Goal: Information Seeking & Learning: Understand process/instructions

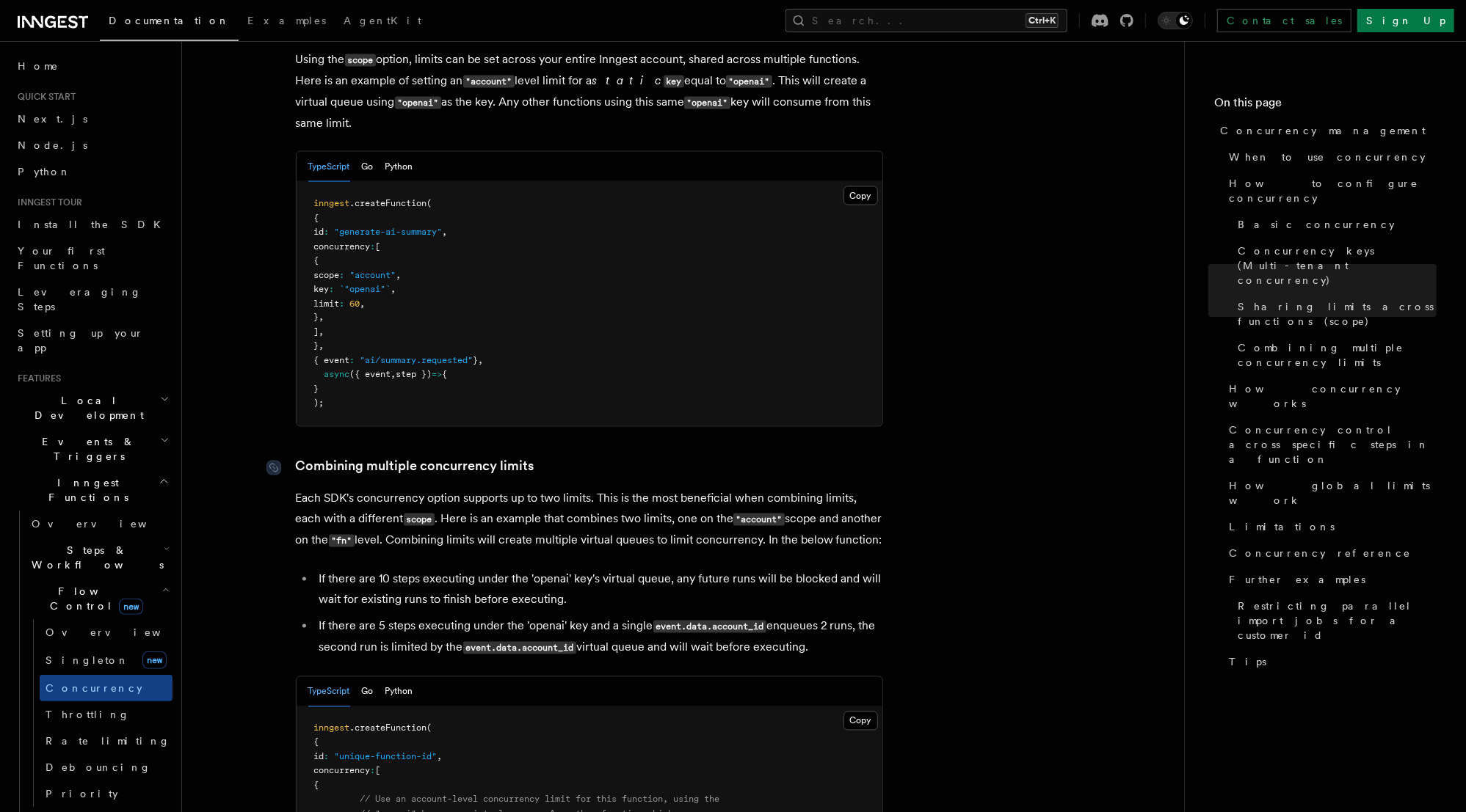
scroll to position [1937, 0]
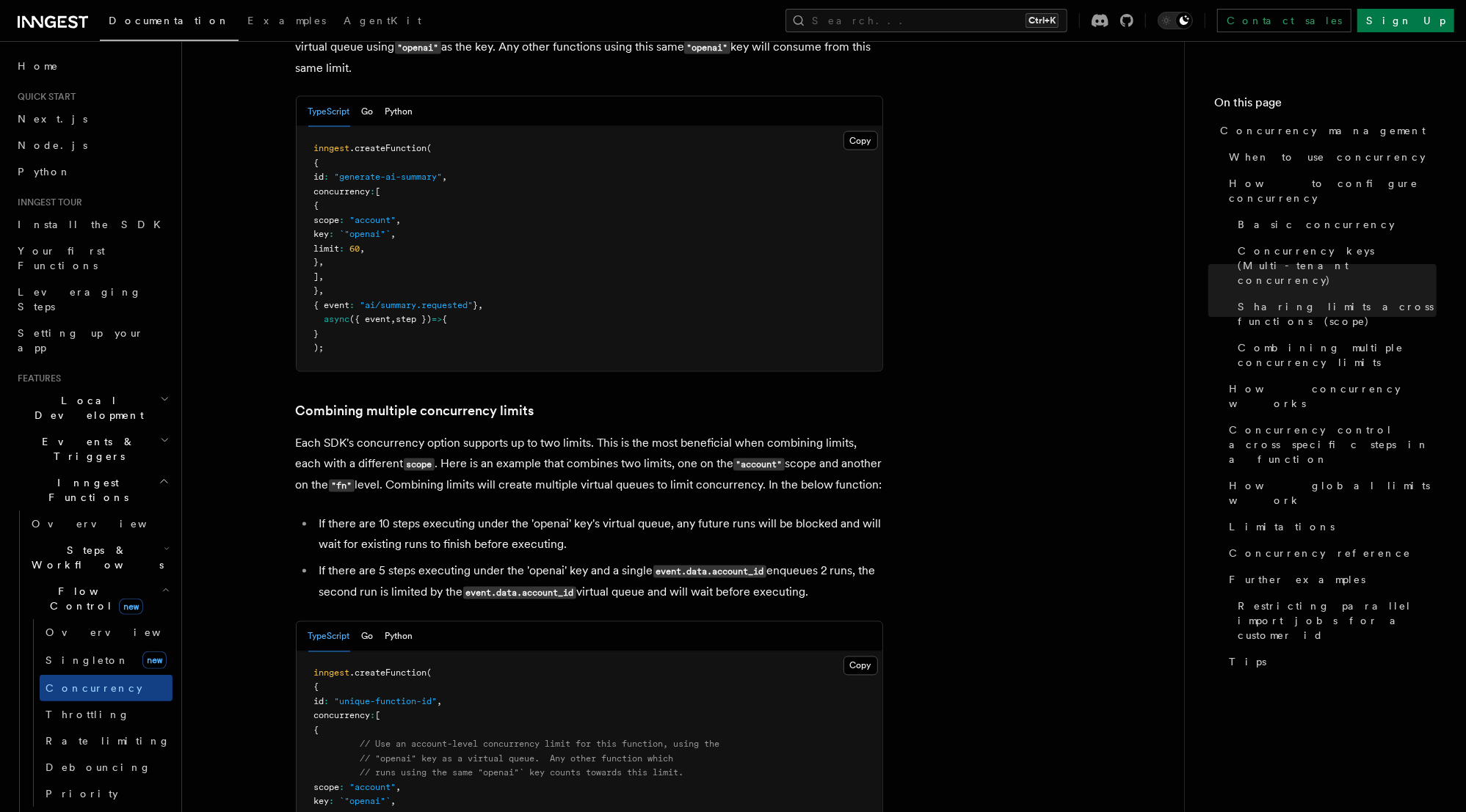
click at [574, 434] on p "Each SDK's concurrency option supports up to two limits. This is the most benef…" at bounding box center [589, 466] width 588 height 63
click at [665, 434] on p "Each SDK's concurrency option supports up to two limits. This is the most benef…" at bounding box center [589, 466] width 588 height 63
click at [480, 514] on li "If there are 10 steps executing under the 'openai' key's virtual queue, any fut…" at bounding box center [599, 535] width 568 height 41
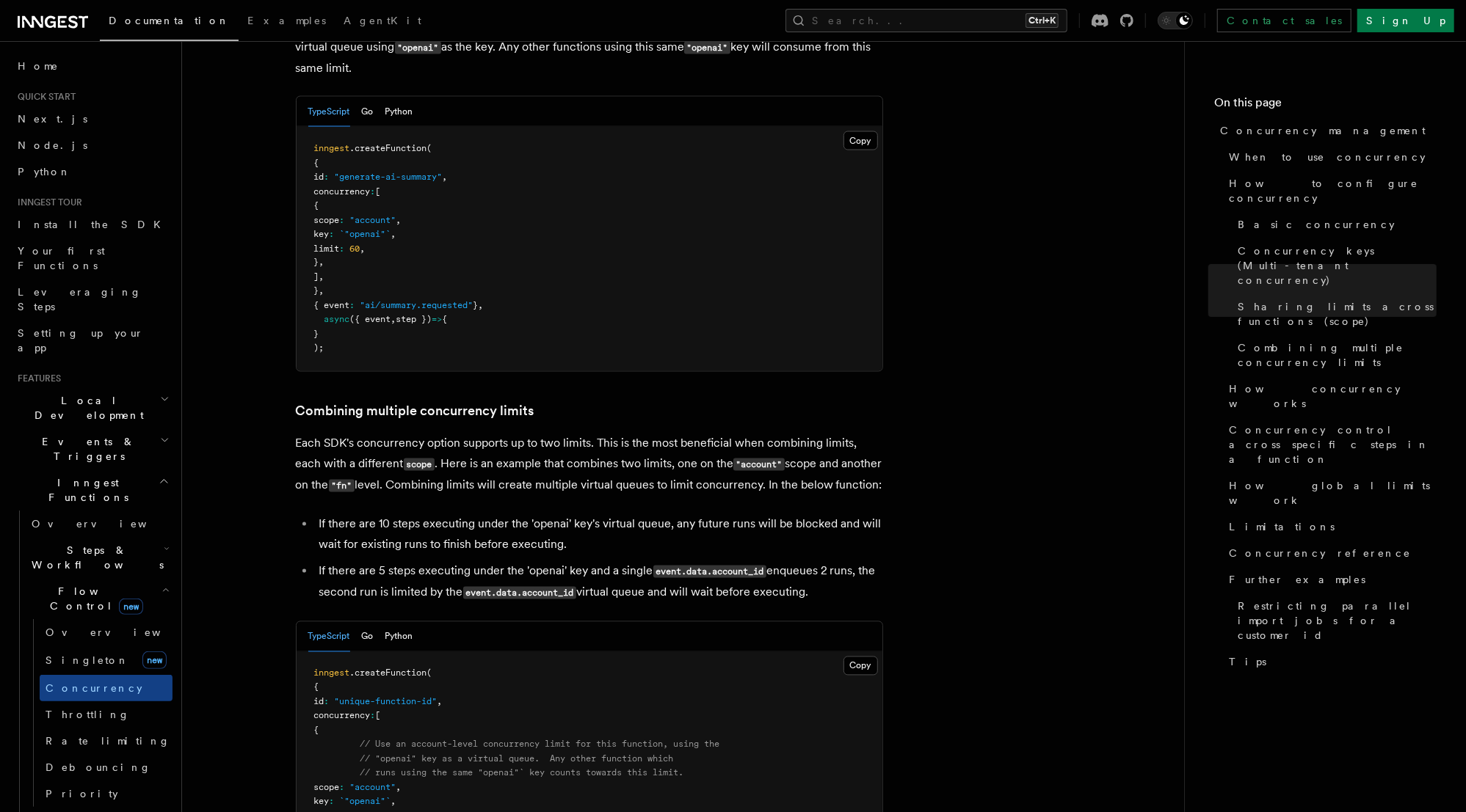
click at [588, 514] on li "If there are 10 steps executing under the 'openai' key's virtual queue, any fut…" at bounding box center [599, 535] width 568 height 41
click at [691, 514] on li "If there are 10 steps executing under the 'openai' key's virtual queue, any fut…" at bounding box center [599, 535] width 568 height 41
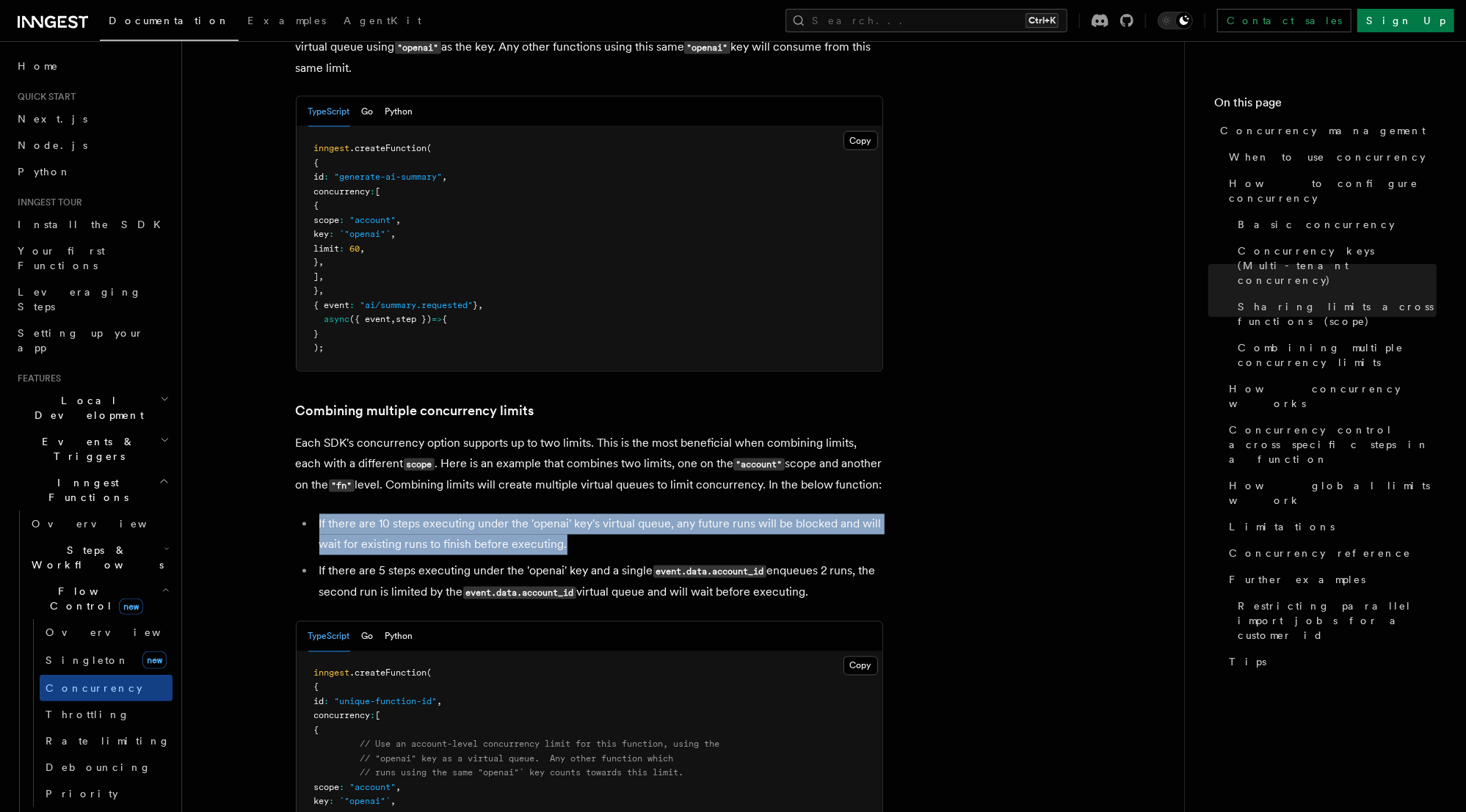
drag, startPoint x: 596, startPoint y: 483, endPoint x: 293, endPoint y: 466, distance: 303.5
click at [807, 514] on li "If there are 10 steps executing under the 'openai' key's virtual queue, any fut…" at bounding box center [599, 535] width 568 height 41
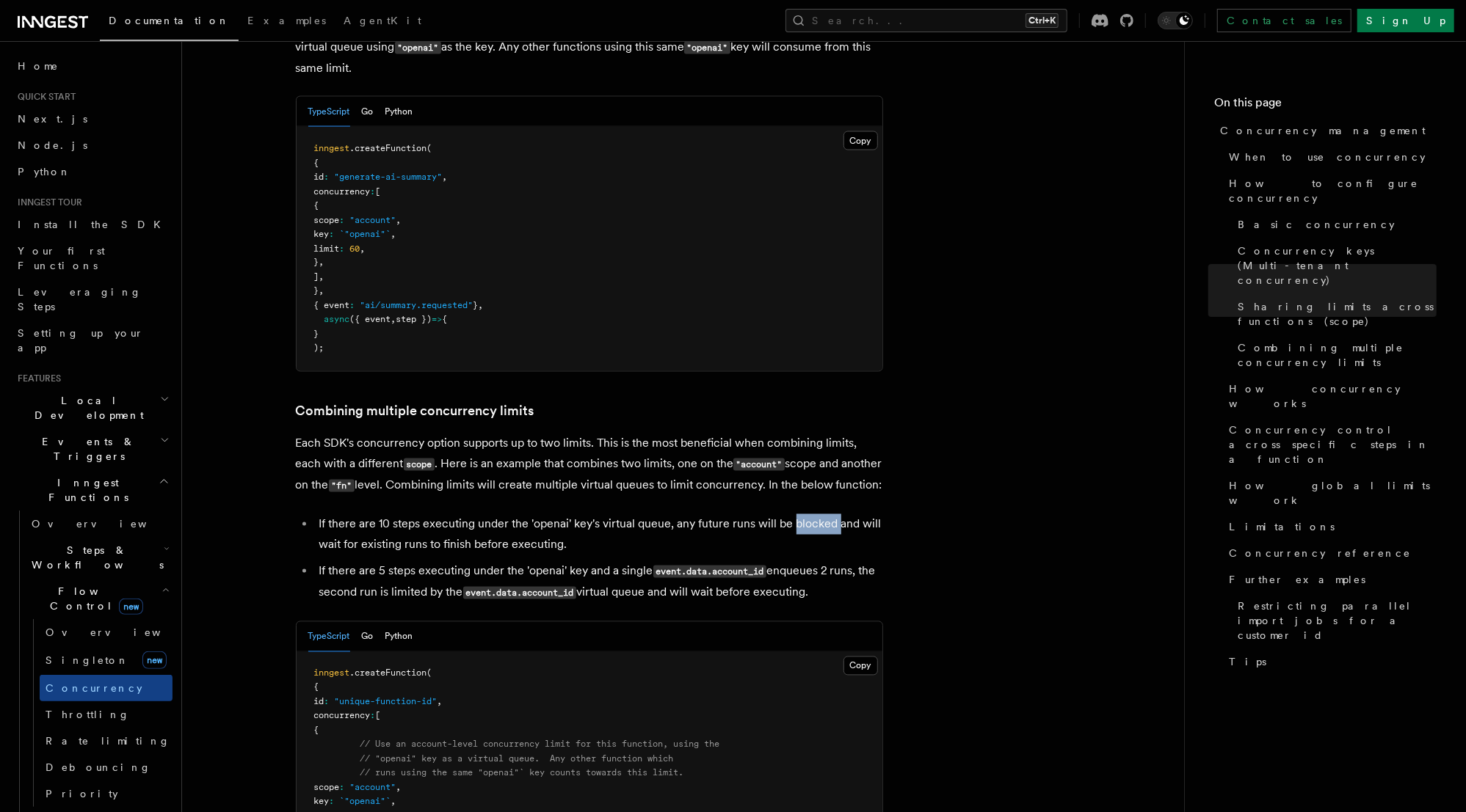
click at [807, 514] on li "If there are 10 steps executing under the 'openai' key's virtual queue, any fut…" at bounding box center [599, 535] width 568 height 41
click at [439, 514] on li "If there are 10 steps executing under the 'openai' key's virtual queue, any fut…" at bounding box center [599, 535] width 568 height 41
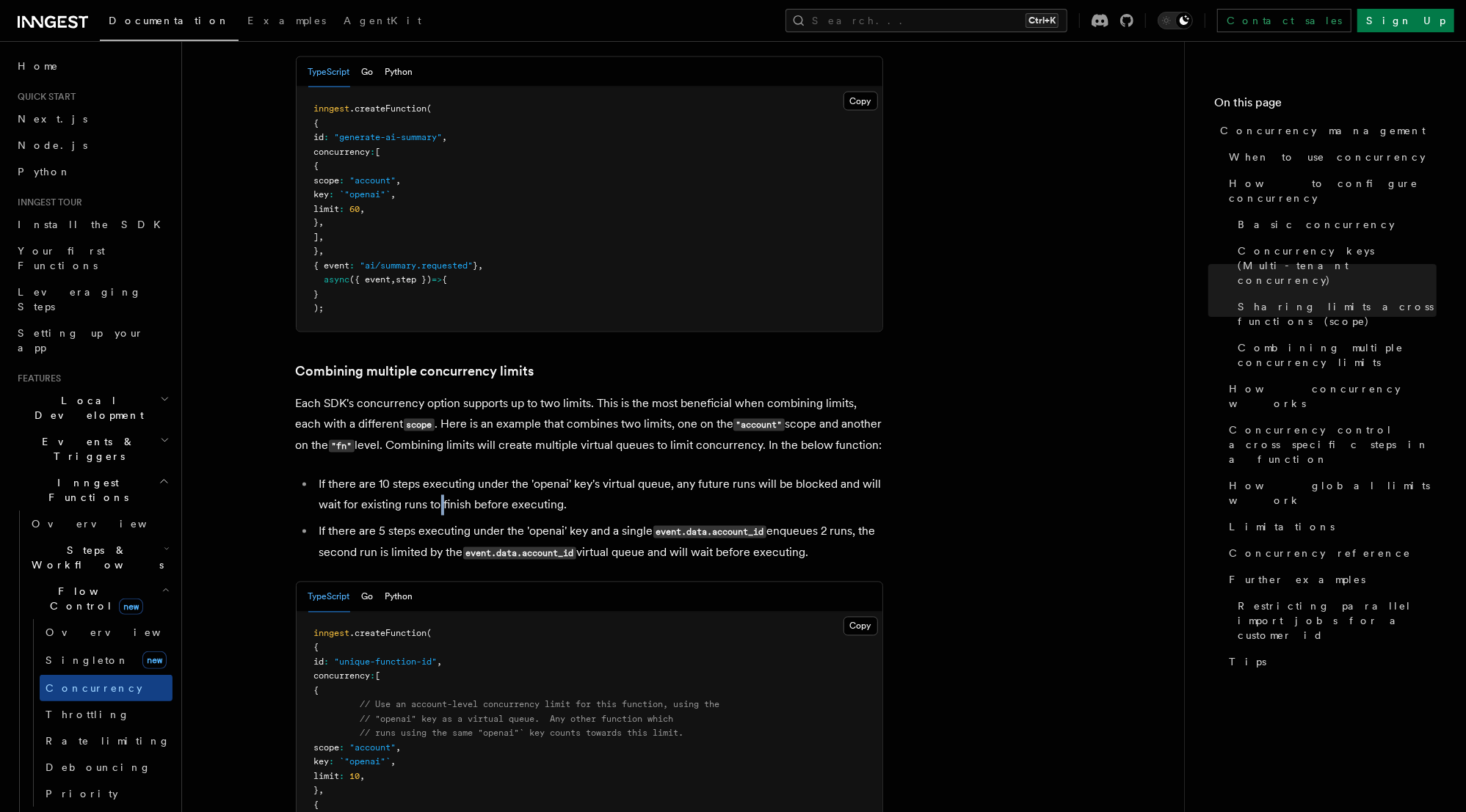
scroll to position [1996, 0]
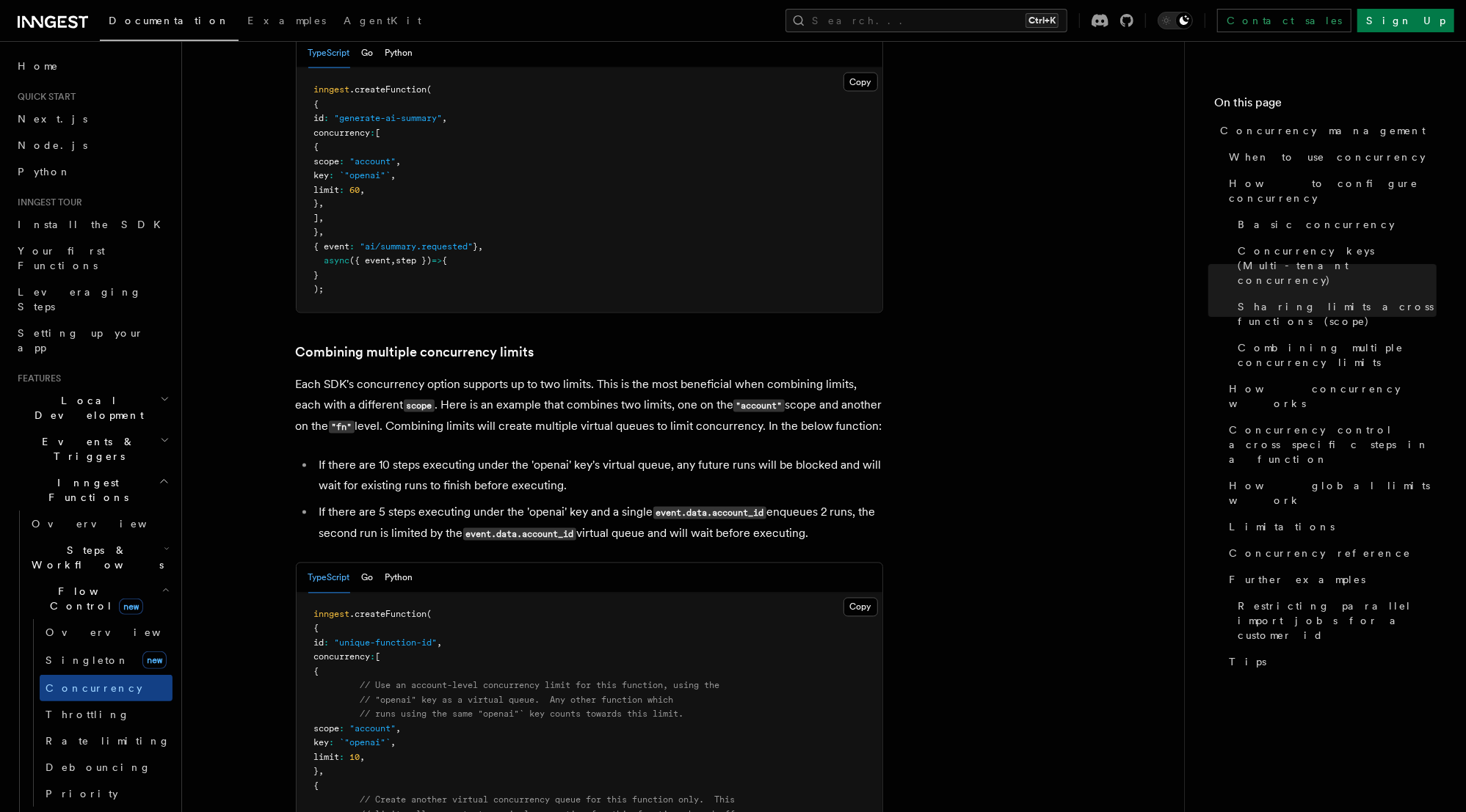
click at [740, 507] on code "event.data.account_id" at bounding box center [710, 513] width 113 height 13
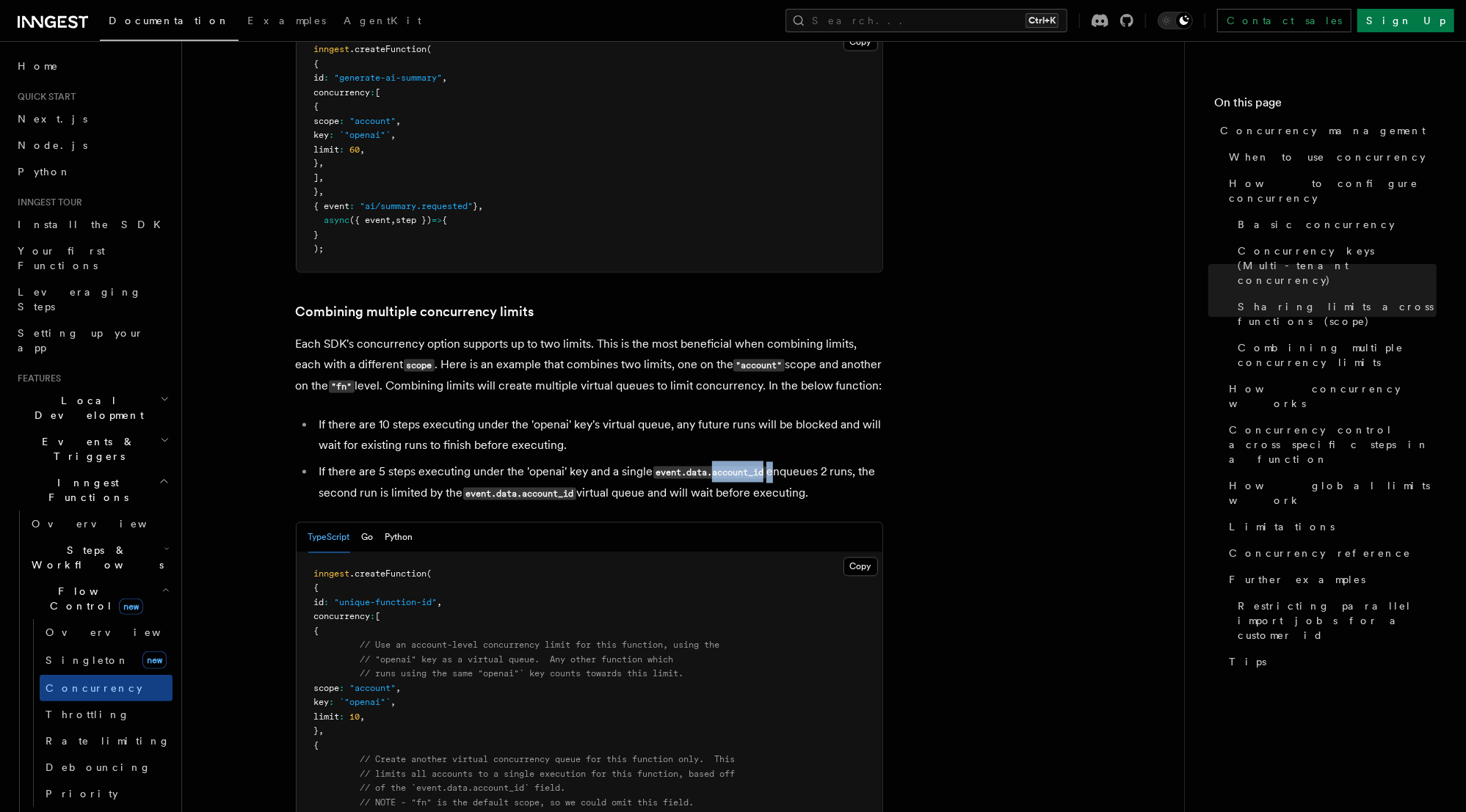
scroll to position [2054, 0]
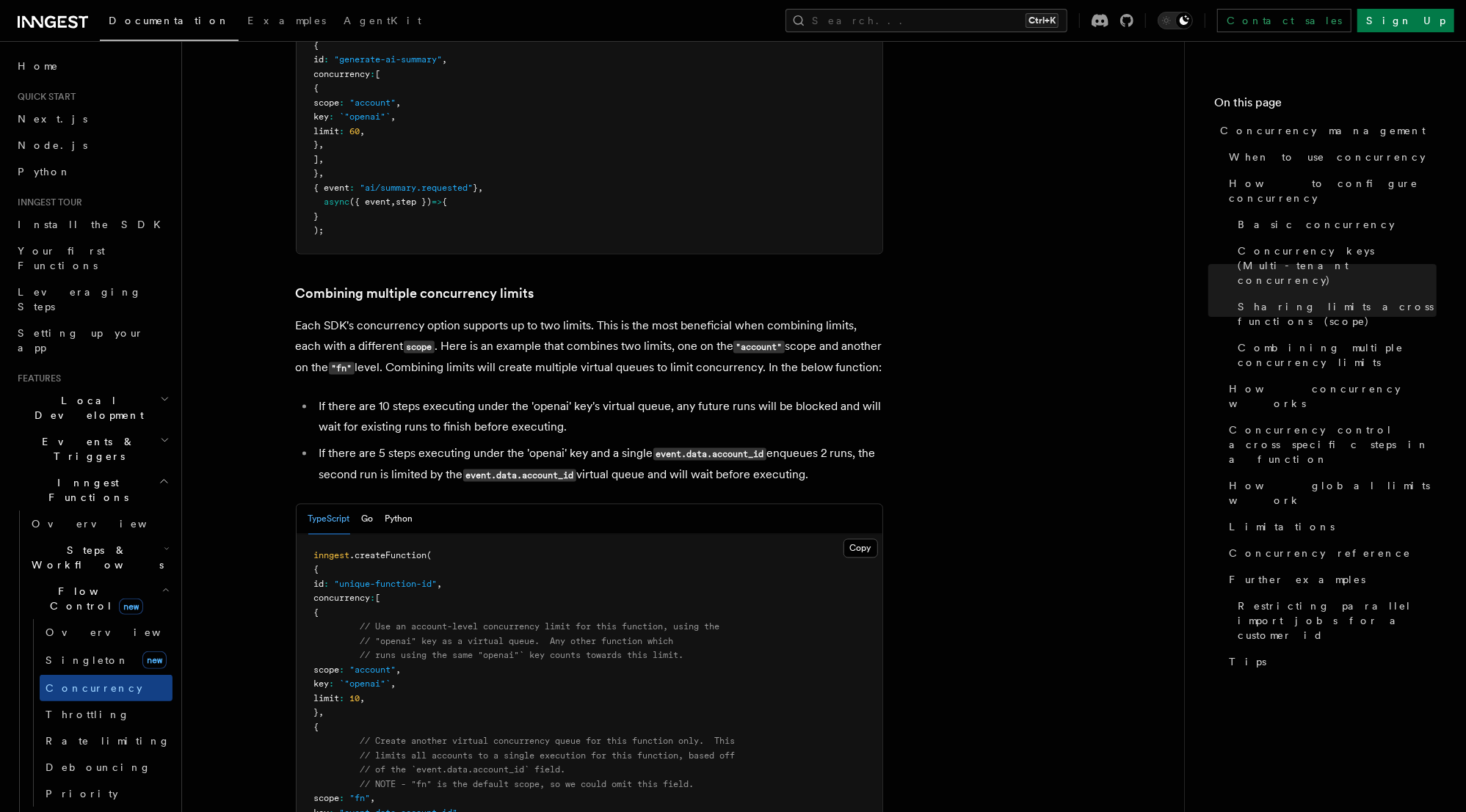
click at [802, 444] on li "If there are 5 steps executing under the 'openai' key and a single event.data.a…" at bounding box center [599, 466] width 568 height 43
click at [410, 444] on li "If there are 5 steps executing under the 'openai' key and a single event.data.a…" at bounding box center [599, 466] width 568 height 43
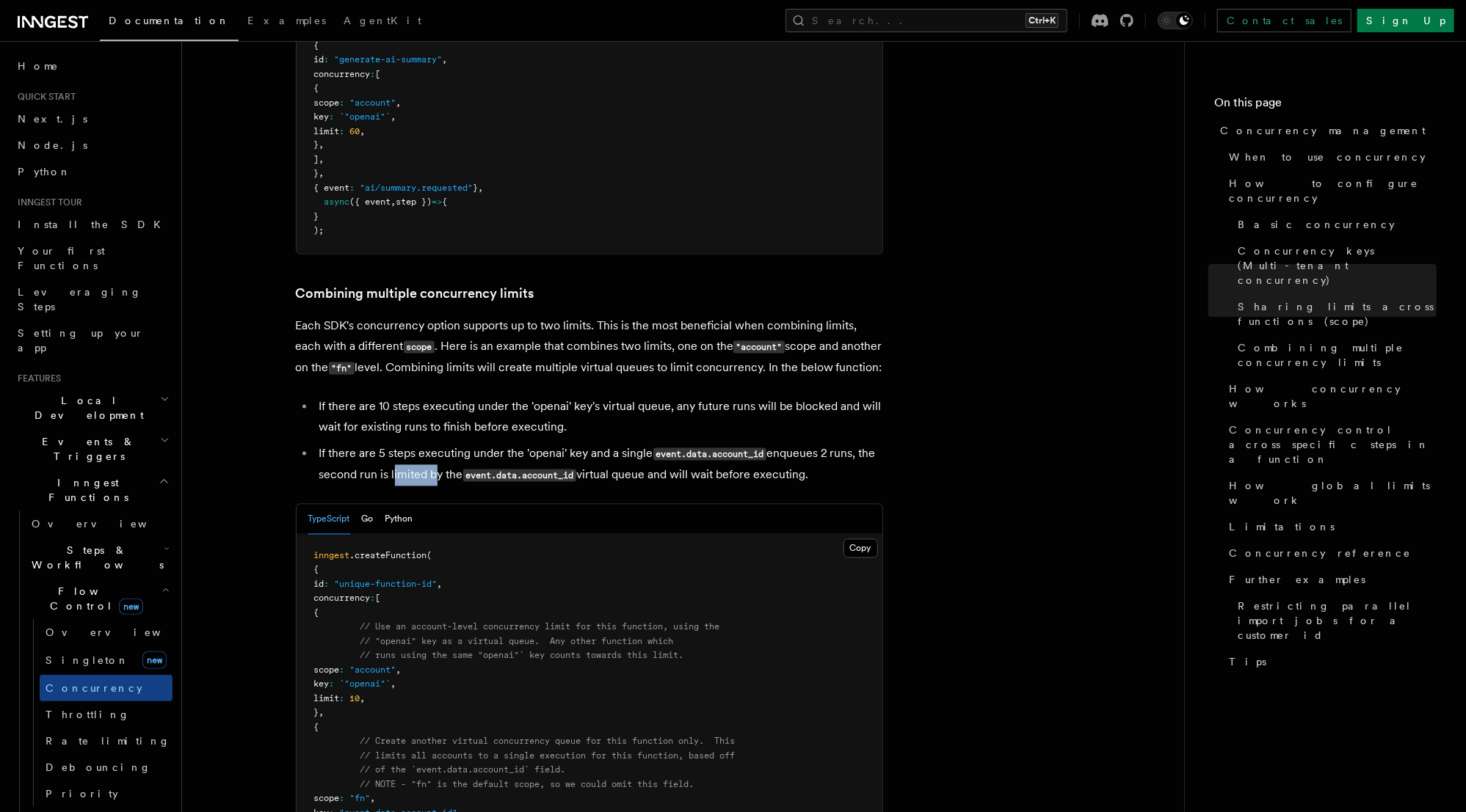
click at [410, 444] on li "If there are 5 steps executing under the 'openai' key and a single event.data.a…" at bounding box center [599, 466] width 568 height 43
